Goal: Information Seeking & Learning: Learn about a topic

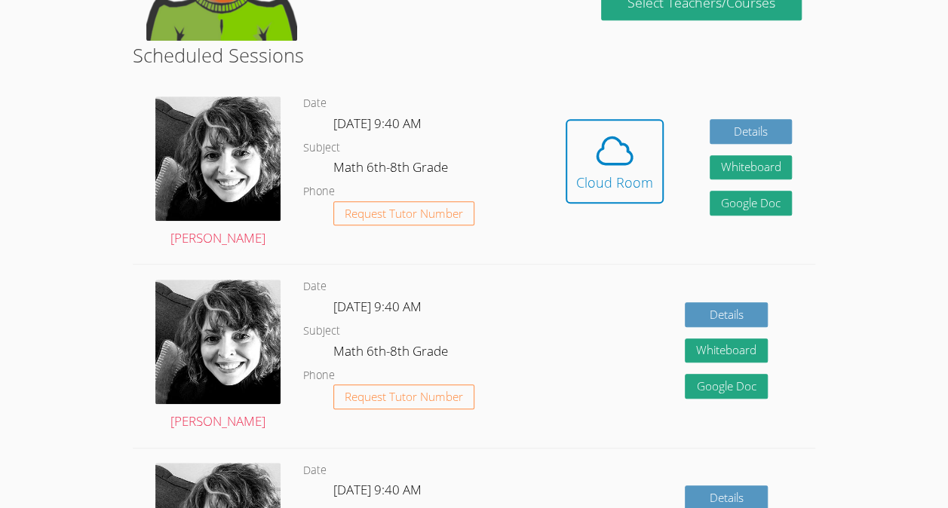
scroll to position [369, 0]
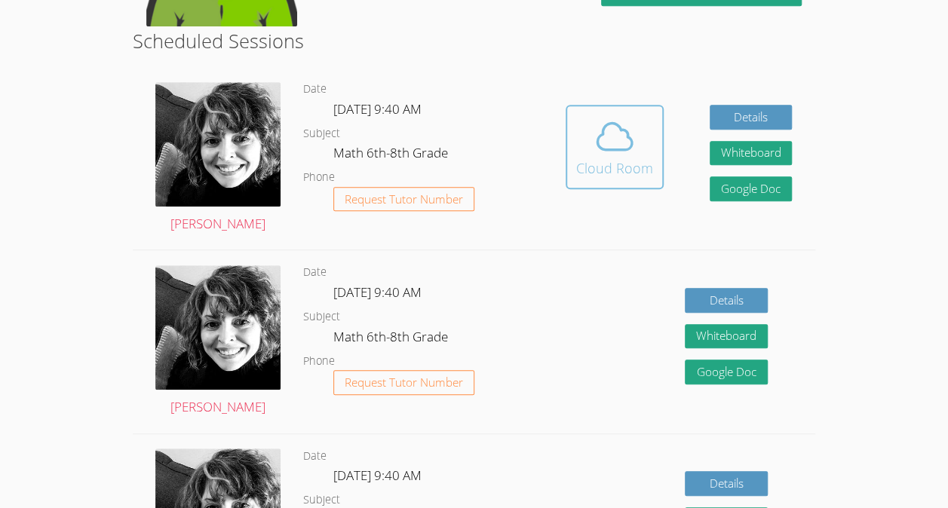
click at [605, 143] on icon at bounding box center [614, 136] width 42 height 42
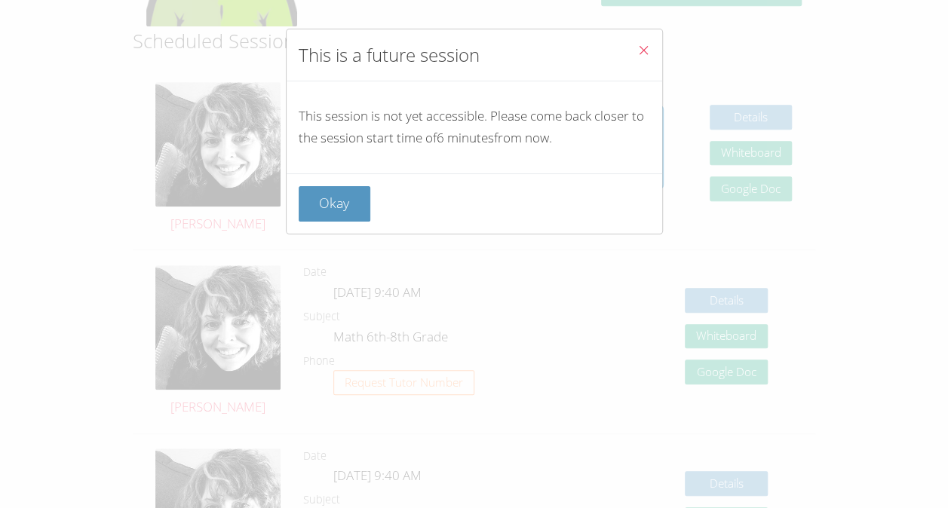
click at [625, 63] on button "Close" at bounding box center [643, 52] width 37 height 46
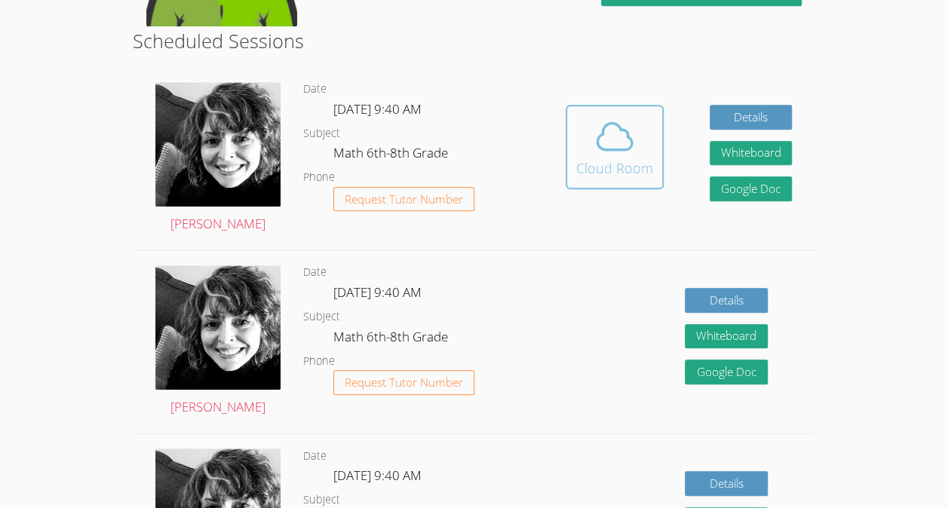
click at [612, 141] on icon at bounding box center [614, 136] width 42 height 42
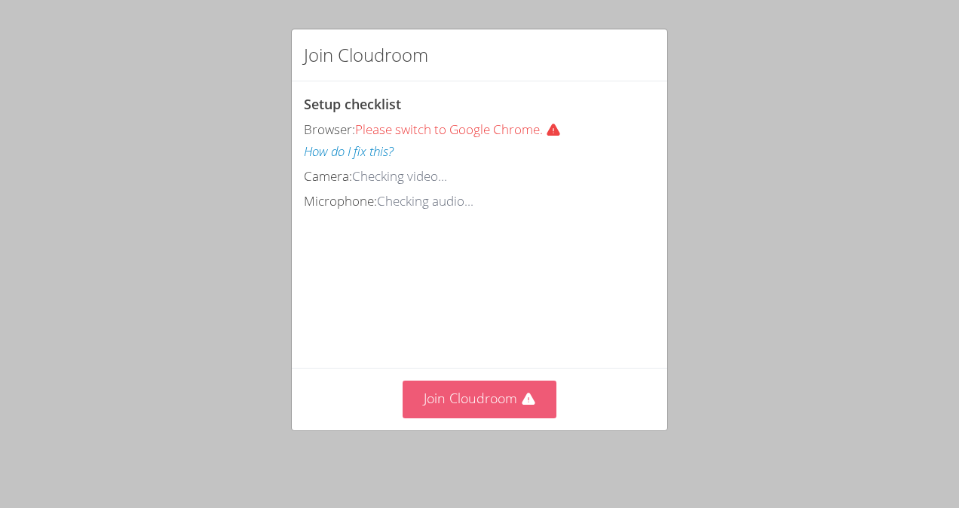
click at [470, 415] on button "Join Cloudroom" at bounding box center [480, 399] width 155 height 37
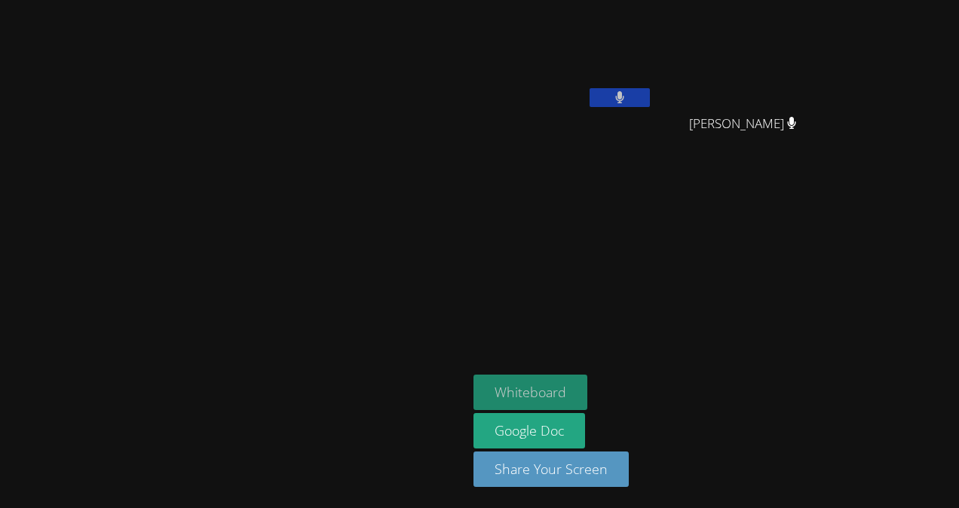
click at [587, 392] on button "Whiteboard" at bounding box center [531, 392] width 114 height 35
click at [653, 55] on video at bounding box center [563, 56] width 179 height 101
click at [625, 98] on icon at bounding box center [620, 97] width 10 height 13
click at [650, 102] on button at bounding box center [620, 97] width 60 height 19
click at [650, 92] on button at bounding box center [620, 97] width 60 height 19
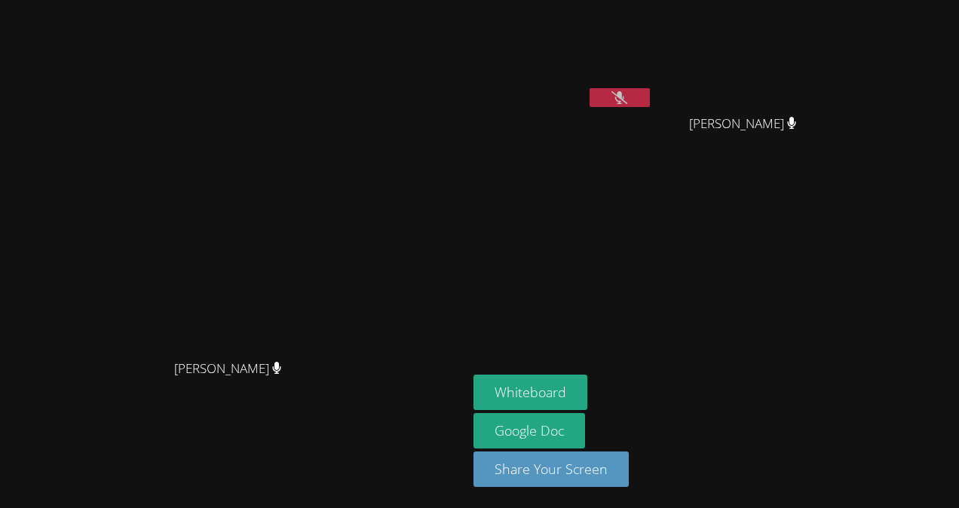
click at [650, 100] on button at bounding box center [620, 97] width 60 height 19
click at [653, 85] on video at bounding box center [563, 56] width 179 height 101
click at [625, 91] on icon at bounding box center [620, 97] width 10 height 13
click at [619, 95] on icon at bounding box center [619, 97] width 16 height 13
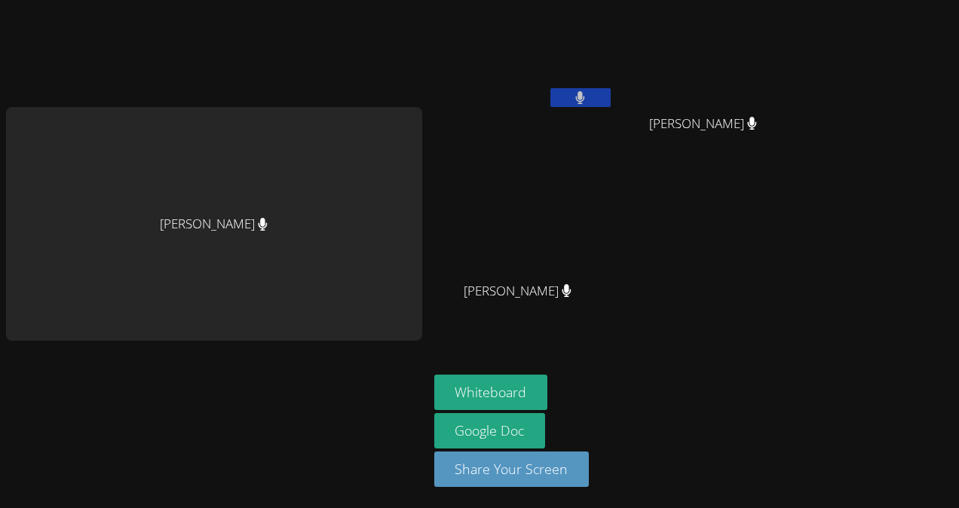
click at [579, 95] on icon at bounding box center [580, 97] width 9 height 13
click at [573, 100] on icon at bounding box center [580, 97] width 16 height 13
click at [556, 105] on button at bounding box center [580, 97] width 60 height 19
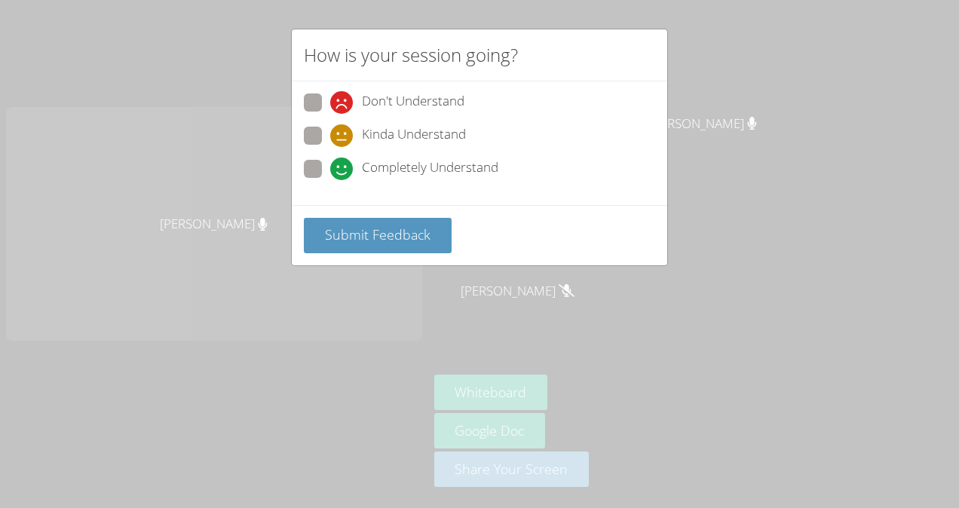
click at [446, 137] on span "Kinda Understand" at bounding box center [414, 135] width 104 height 23
click at [343, 137] on input "Kinda Understand" at bounding box center [336, 133] width 13 height 13
radio input "true"
click at [417, 238] on span "Submit Feedback" at bounding box center [378, 234] width 106 height 18
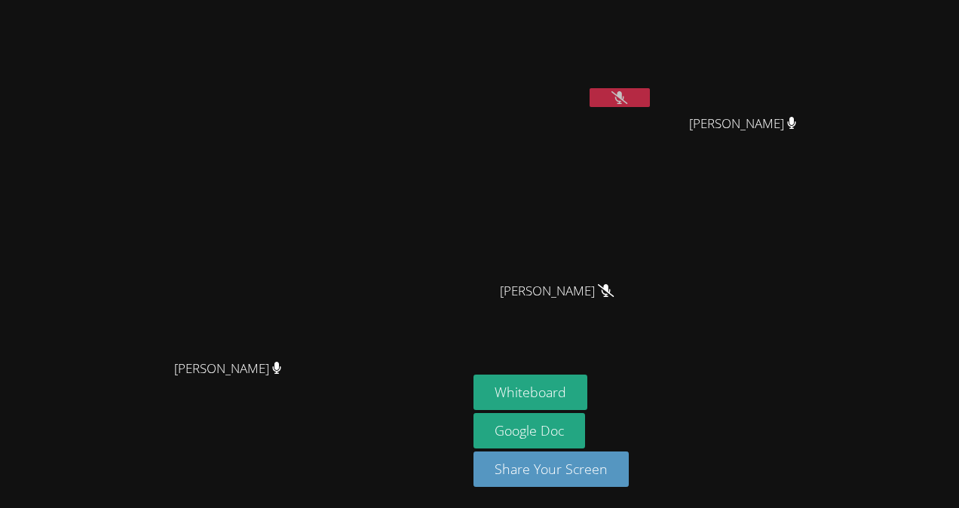
click at [650, 104] on button at bounding box center [620, 97] width 60 height 19
click at [650, 101] on button at bounding box center [620, 97] width 60 height 19
click at [627, 97] on icon at bounding box center [619, 97] width 16 height 13
